Goal: Navigation & Orientation: Find specific page/section

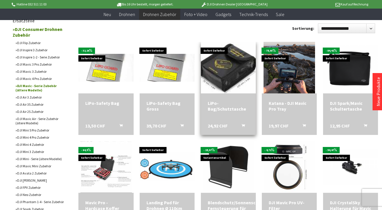
scroll to position [299, 0]
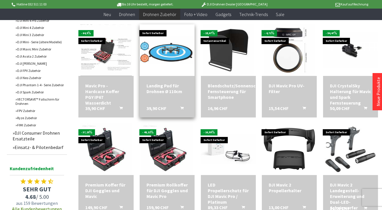
scroll to position [414, 0]
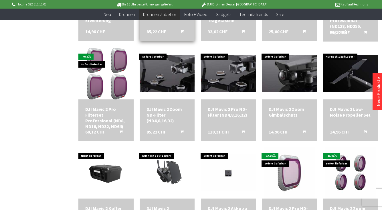
scroll to position [757, 0]
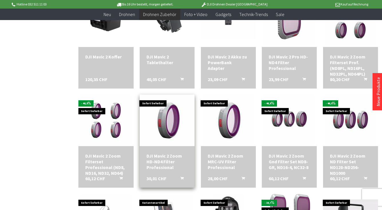
scroll to position [913, 0]
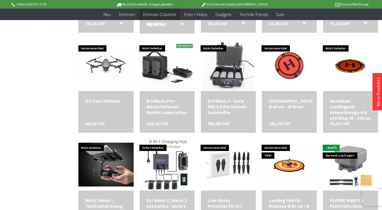
scroll to position [1274, 0]
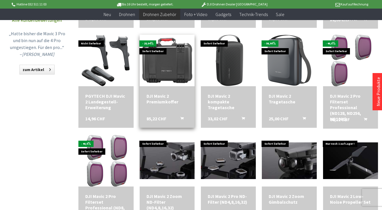
scroll to position [370, 0]
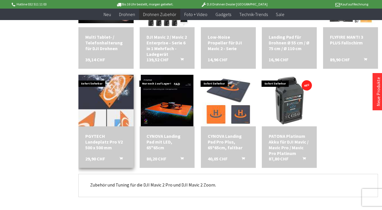
scroll to position [1135, 0]
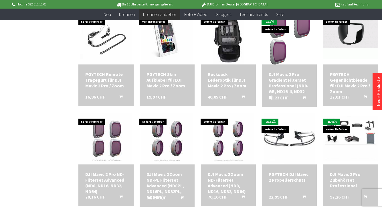
scroll to position [874, 0]
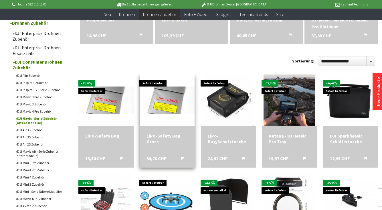
scroll to position [330, 0]
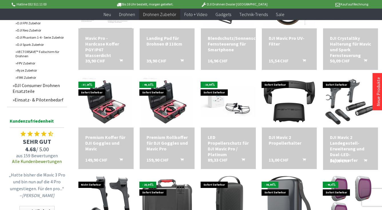
scroll to position [527, 0]
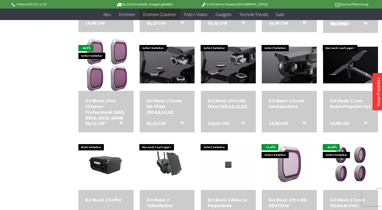
scroll to position [762, 0]
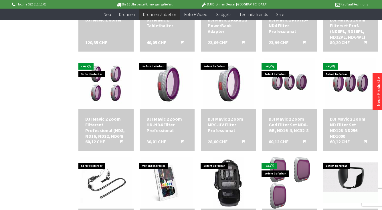
scroll to position [924, 0]
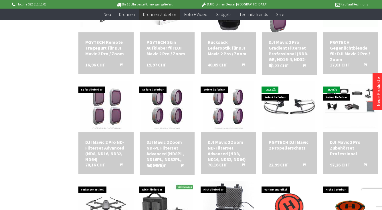
scroll to position [1041, 0]
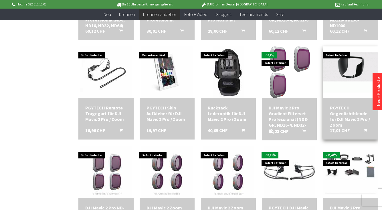
scroll to position [926, 0]
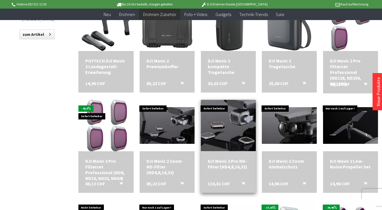
scroll to position [550, 0]
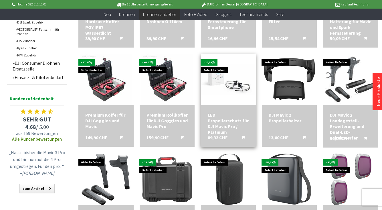
scroll to position [400, 0]
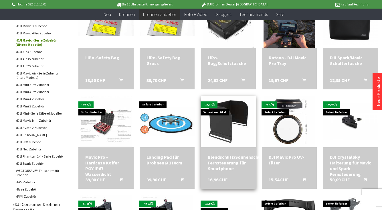
scroll to position [250, 0]
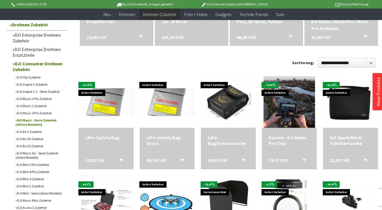
scroll to position [998, 0]
